Goal: Navigation & Orientation: Find specific page/section

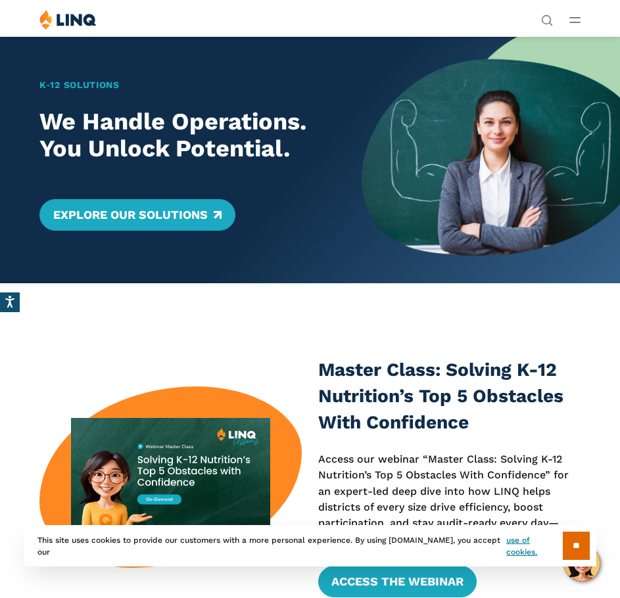
click at [571, 18] on line "Open Main Menu" at bounding box center [575, 18] width 10 height 0
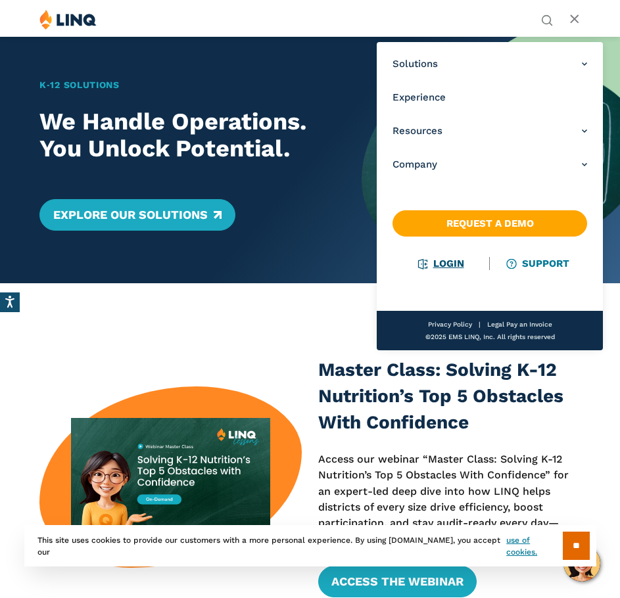
click at [445, 262] on link "Login" at bounding box center [440, 264] width 45 height 12
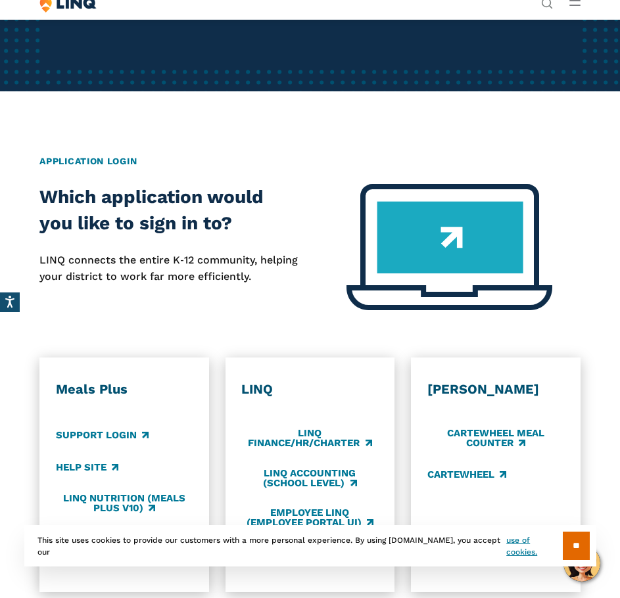
scroll to position [394, 0]
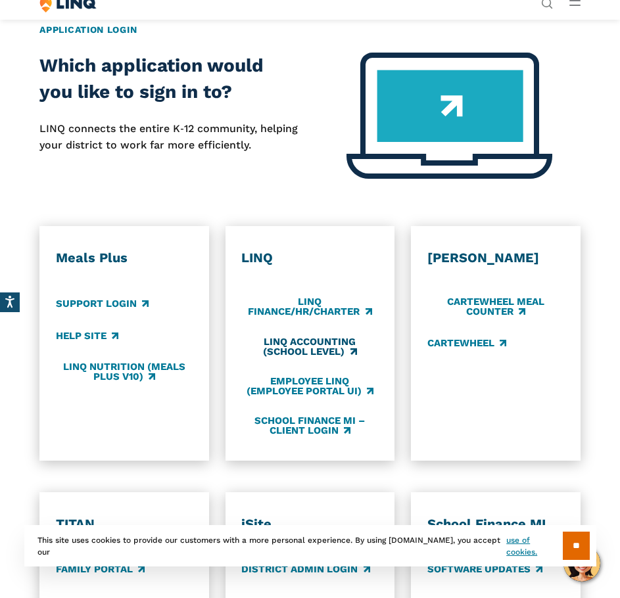
click at [304, 342] on link "LINQ Accounting (school level)" at bounding box center [309, 347] width 137 height 22
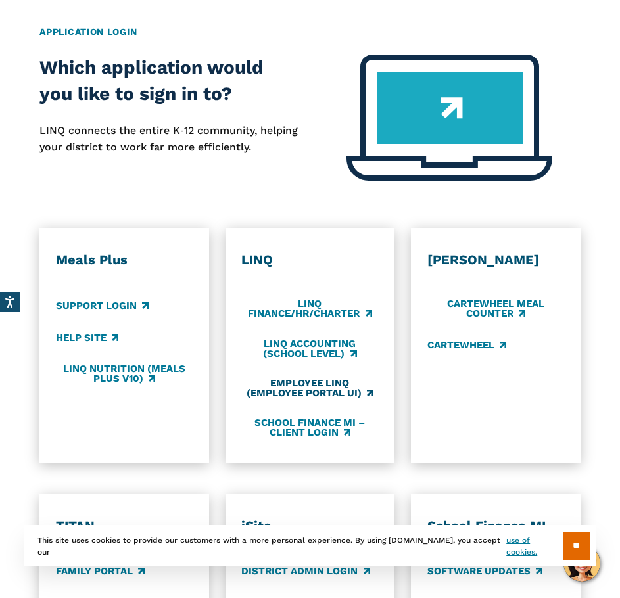
click at [304, 383] on link "Employee LINQ (Employee Portal UI)" at bounding box center [309, 388] width 137 height 22
click at [265, 310] on link "LINQ Finance/HR/Charter" at bounding box center [309, 309] width 137 height 22
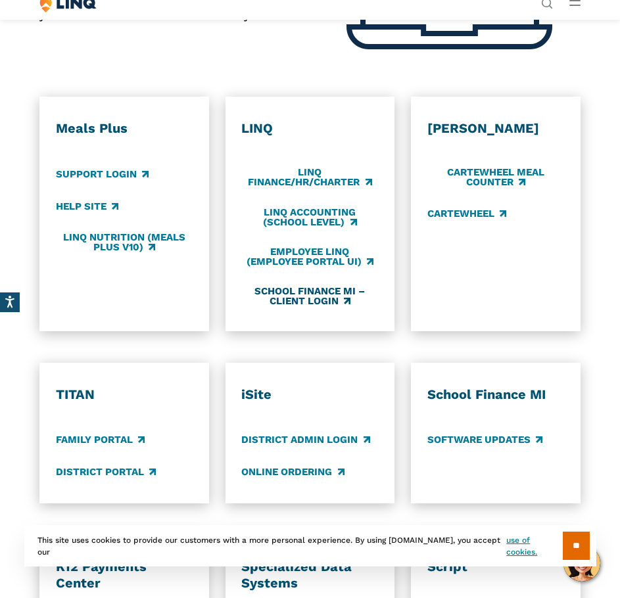
click at [307, 305] on link "School Finance MI – Client Login" at bounding box center [309, 296] width 137 height 22
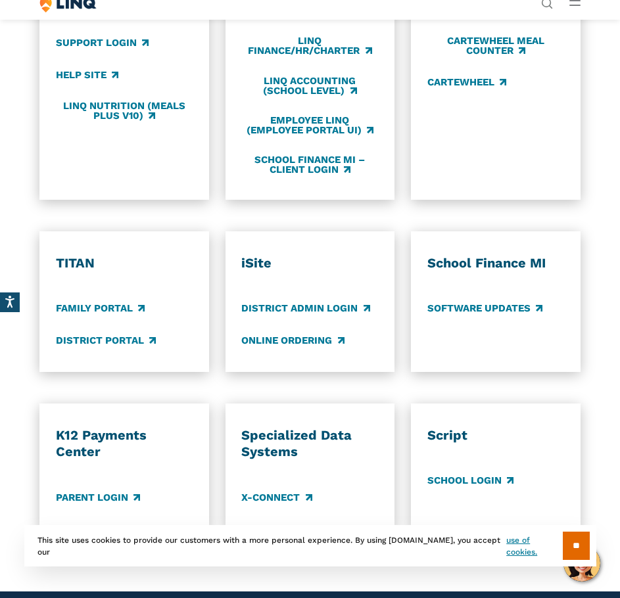
scroll to position [721, 0]
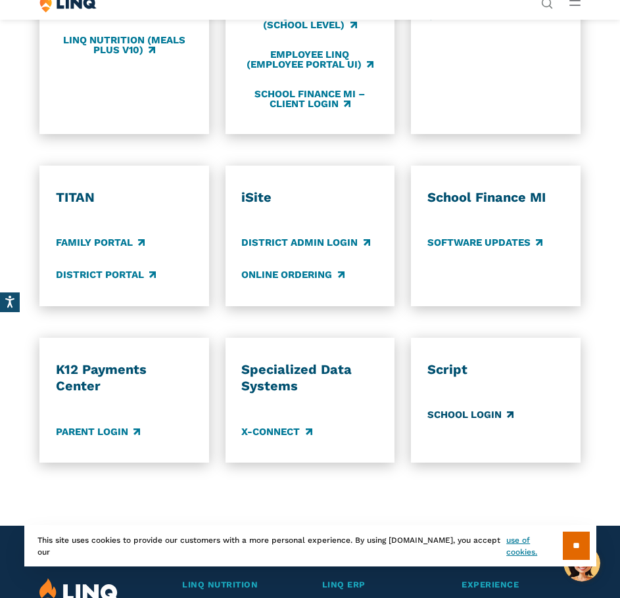
click at [481, 414] on link "School Login" at bounding box center [470, 415] width 86 height 14
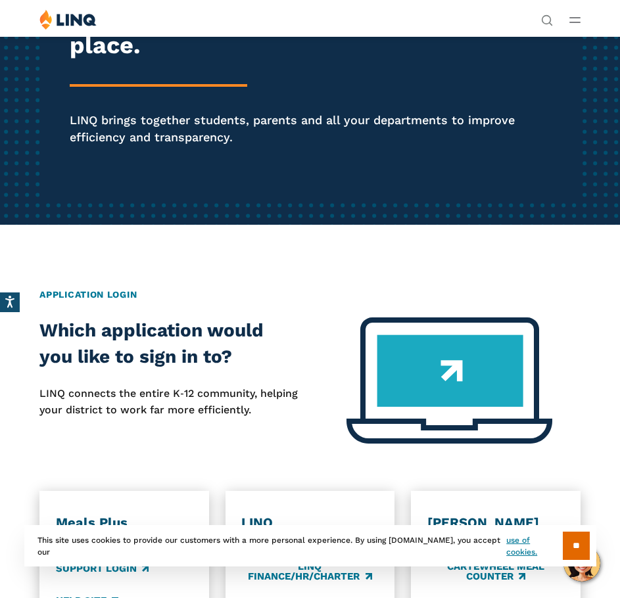
scroll to position [0, 0]
